Goal: Navigation & Orientation: Find specific page/section

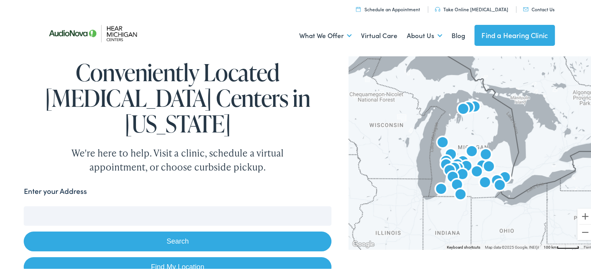
click at [265, 205] on input "Enter your Address" at bounding box center [177, 214] width 307 height 19
click at [260, 230] on button "Search" at bounding box center [177, 240] width 307 height 20
click at [187, 205] on input "Enter your Address" at bounding box center [177, 214] width 307 height 19
click at [152, 230] on button "Search" at bounding box center [177, 240] width 307 height 20
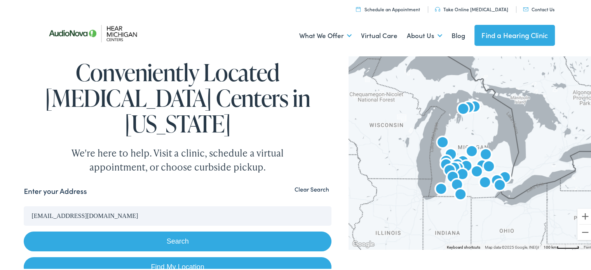
click at [91, 205] on input "[EMAIL_ADDRESS][DOMAIN_NAME]" at bounding box center [177, 214] width 307 height 19
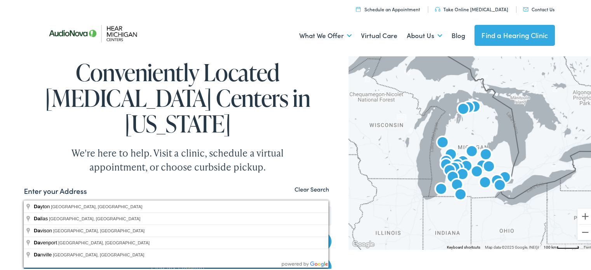
type input "d"
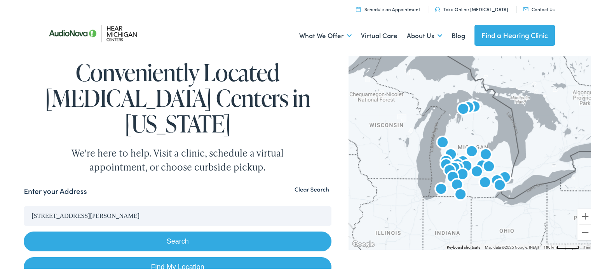
click at [156, 230] on button "Search" at bounding box center [177, 240] width 307 height 20
click at [174, 230] on button "Search" at bounding box center [177, 240] width 307 height 20
click at [176, 230] on button "Search" at bounding box center [177, 240] width 307 height 20
click at [177, 230] on button "Search" at bounding box center [177, 240] width 307 height 20
click at [179, 230] on button "Search" at bounding box center [177, 240] width 307 height 20
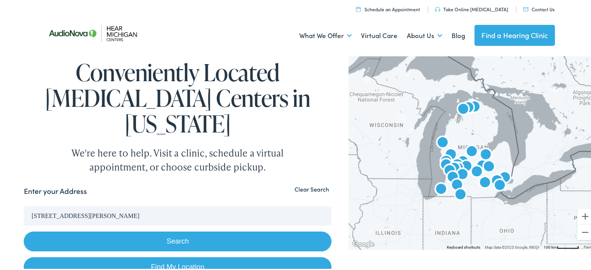
click at [179, 256] on link "Find My Location" at bounding box center [177, 266] width 307 height 20
click at [183, 256] on link "Find My Location" at bounding box center [177, 266] width 307 height 20
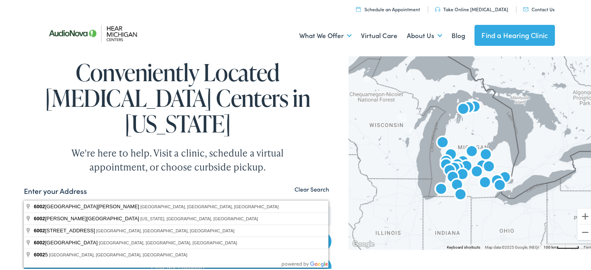
click at [113, 205] on input "[GEOGRAPHIC_DATA], [US_STATE]" at bounding box center [177, 214] width 307 height 19
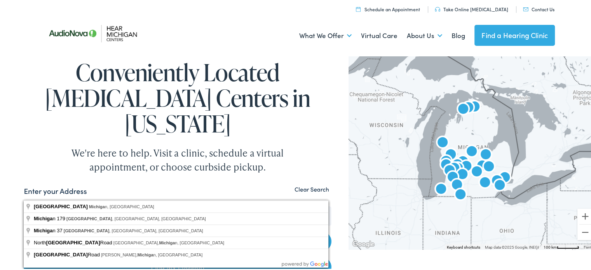
type input "M"
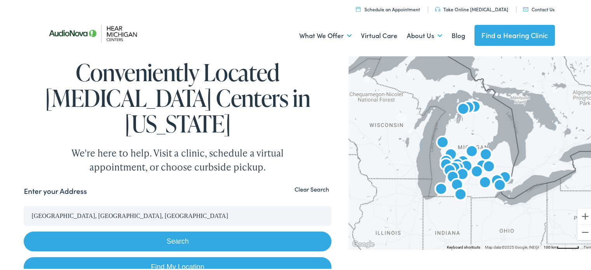
click at [160, 230] on button "Search" at bounding box center [177, 240] width 307 height 20
click at [209, 256] on link "Find My Location" at bounding box center [177, 266] width 307 height 20
type input "[GEOGRAPHIC_DATA], [US_STATE]"
click at [199, 230] on button "Search" at bounding box center [177, 240] width 307 height 20
click at [517, 38] on link "Find a Hearing Clinic" at bounding box center [515, 34] width 80 height 21
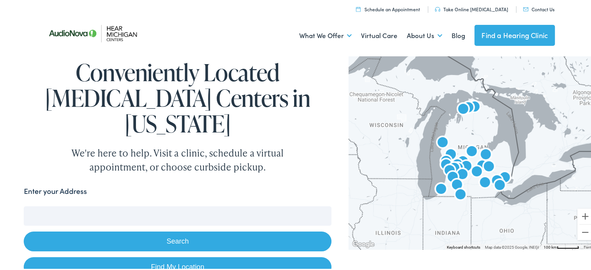
click at [461, 172] on img "AudioNova" at bounding box center [452, 176] width 25 height 25
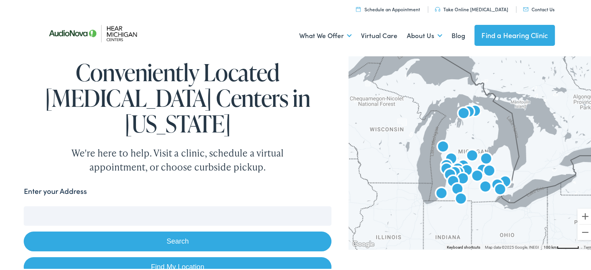
click at [458, 176] on img "AudioNova" at bounding box center [457, 188] width 25 height 25
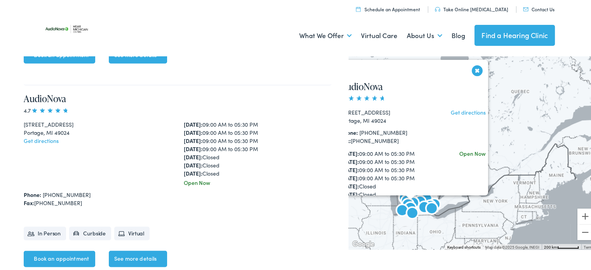
scroll to position [4064, 0]
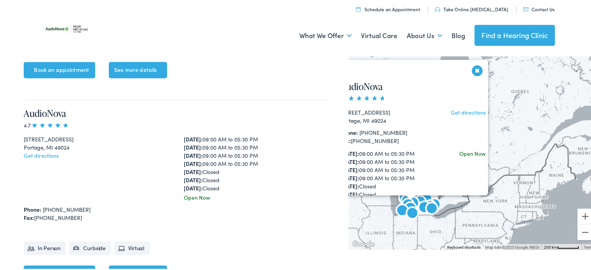
drag, startPoint x: 354, startPoint y: 189, endPoint x: 350, endPoint y: 192, distance: 5.3
drag, startPoint x: 350, startPoint y: 192, endPoint x: 271, endPoint y: 202, distance: 79.9
drag, startPoint x: 271, startPoint y: 202, endPoint x: 264, endPoint y: 214, distance: 14.3
drag, startPoint x: 264, startPoint y: 214, endPoint x: 331, endPoint y: 223, distance: 67.9
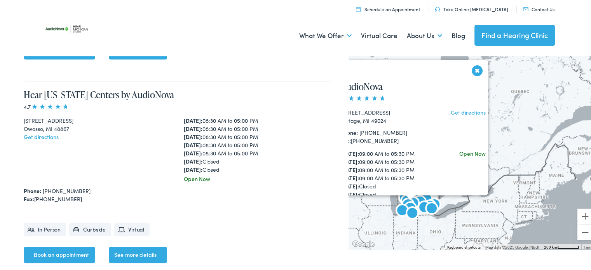
scroll to position [3637, 0]
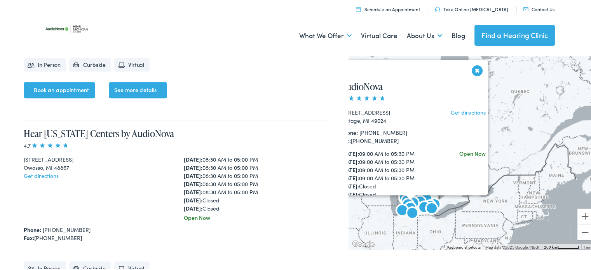
click at [82, 154] on div "218 North Park Street Owosso, MI 48867 Get directions" at bounding box center [98, 187] width 148 height 66
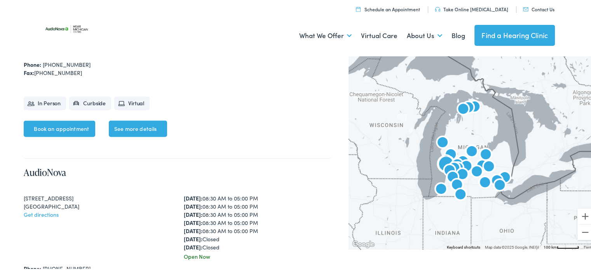
scroll to position [1360, 0]
